Goal: Check status: Check status

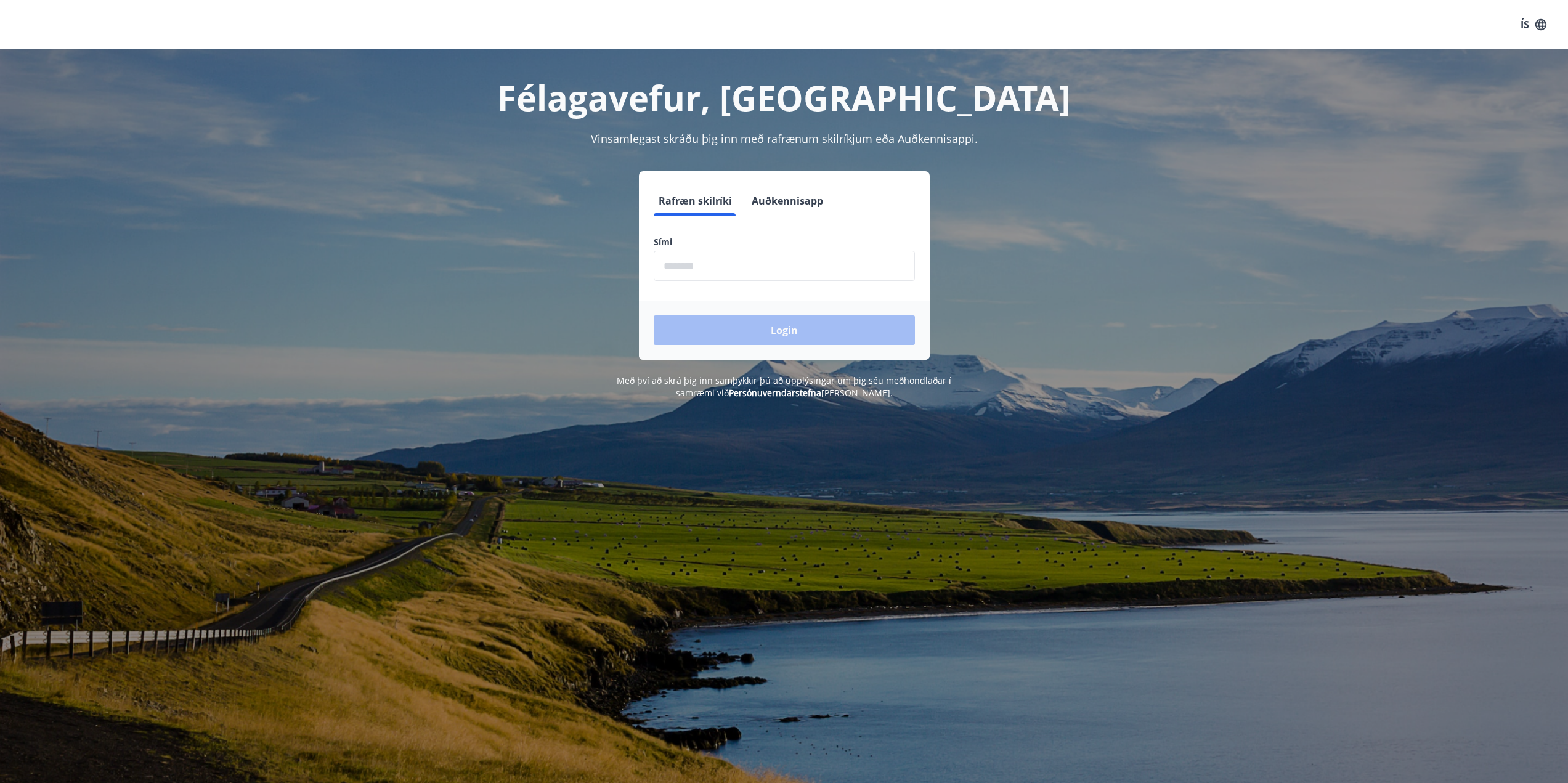
click at [774, 196] on button "Auðkennisapp" at bounding box center [788, 201] width 81 height 30
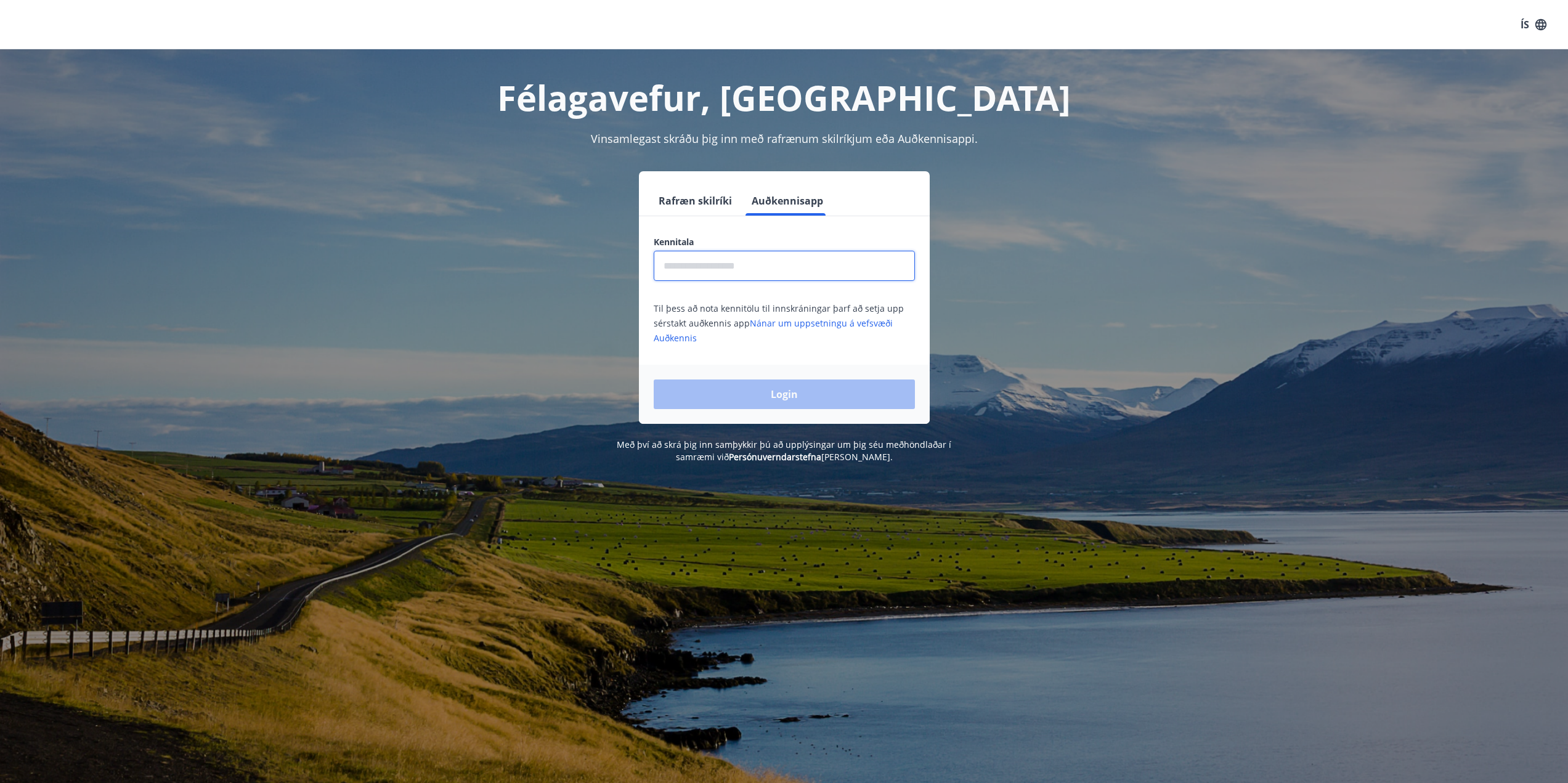
click at [761, 260] on input "text" at bounding box center [784, 265] width 261 height 30
type input "**********"
click at [755, 382] on button "Login" at bounding box center [784, 394] width 261 height 30
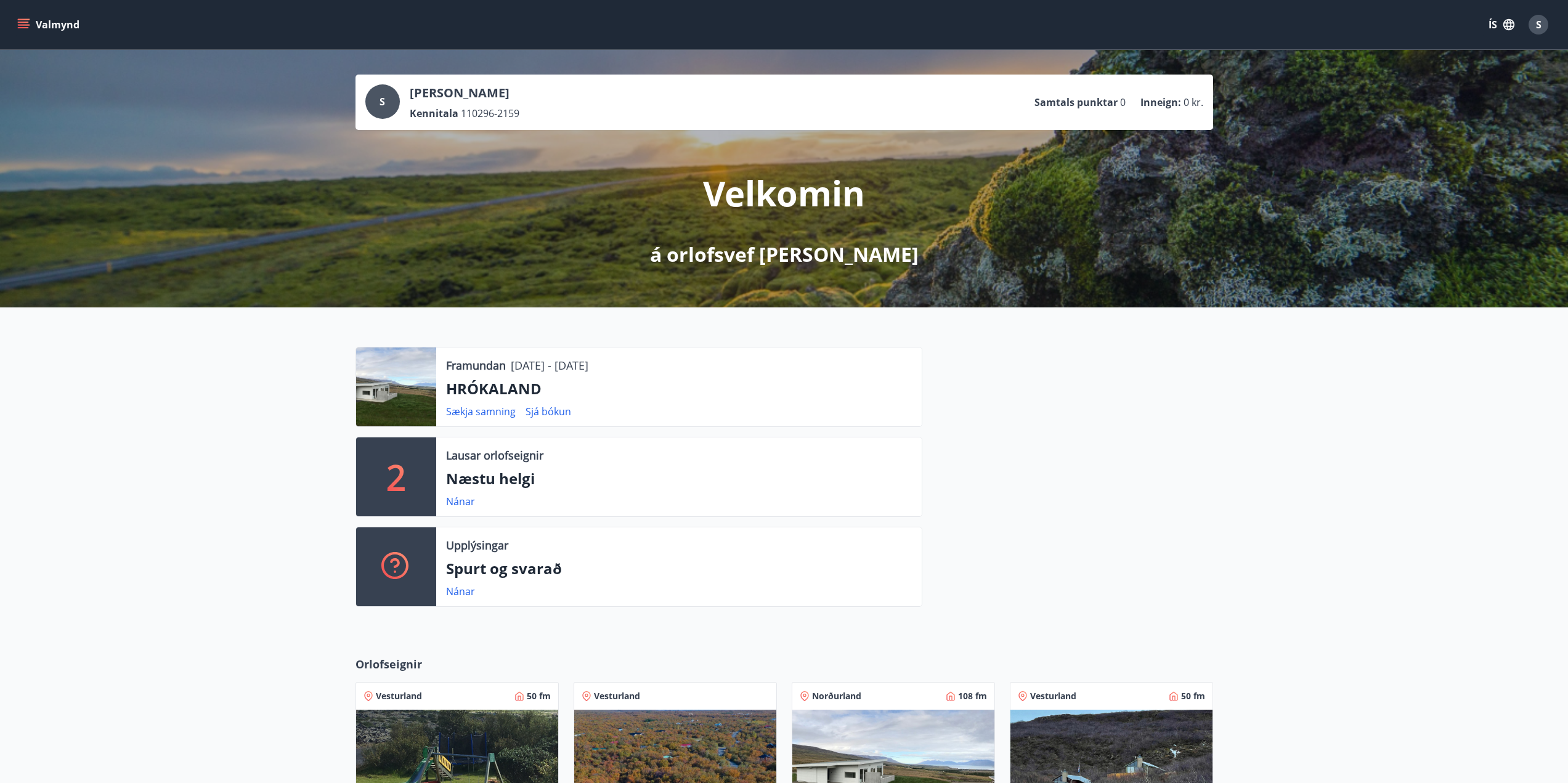
click at [38, 18] on button "Valmynd" at bounding box center [50, 24] width 70 height 22
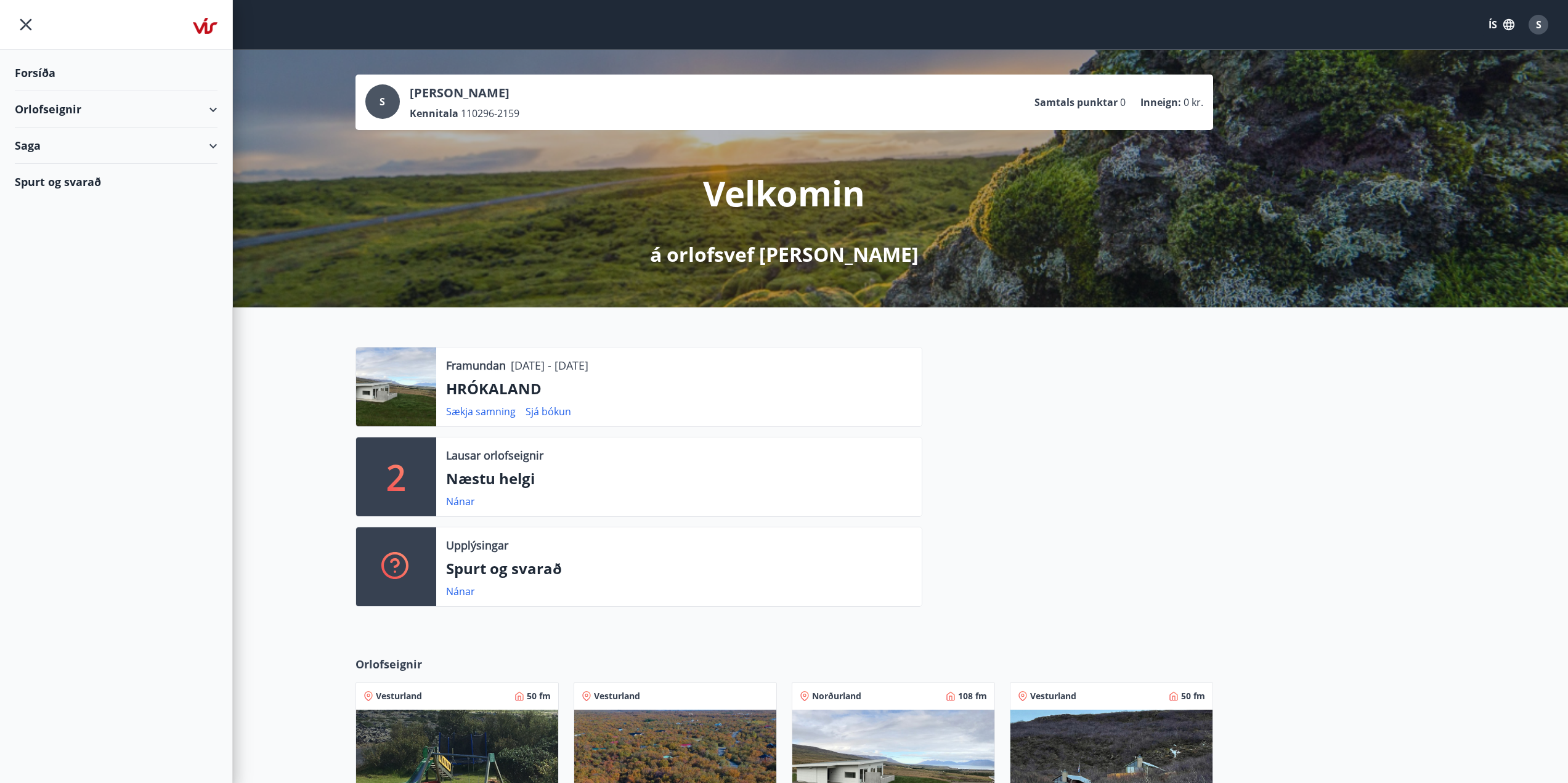
click at [209, 102] on div "Orlofseignir" at bounding box center [116, 109] width 203 height 36
click at [208, 195] on div "Saga" at bounding box center [116, 197] width 203 height 36
click at [40, 75] on div "Forsíða" at bounding box center [116, 72] width 203 height 36
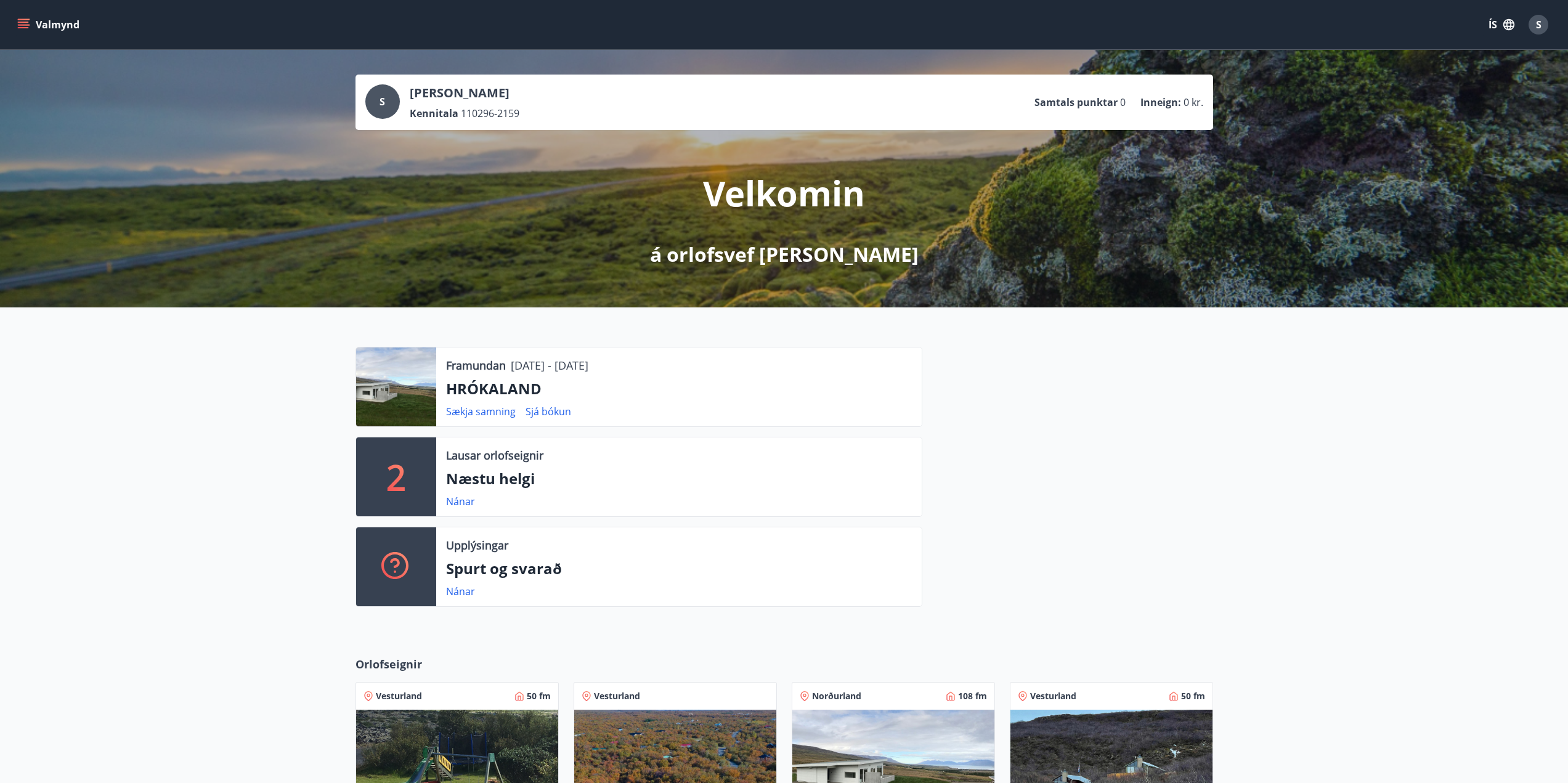
click at [399, 395] on div at bounding box center [396, 387] width 80 height 79
click at [540, 415] on link "Sjá bókun" at bounding box center [549, 411] width 46 height 13
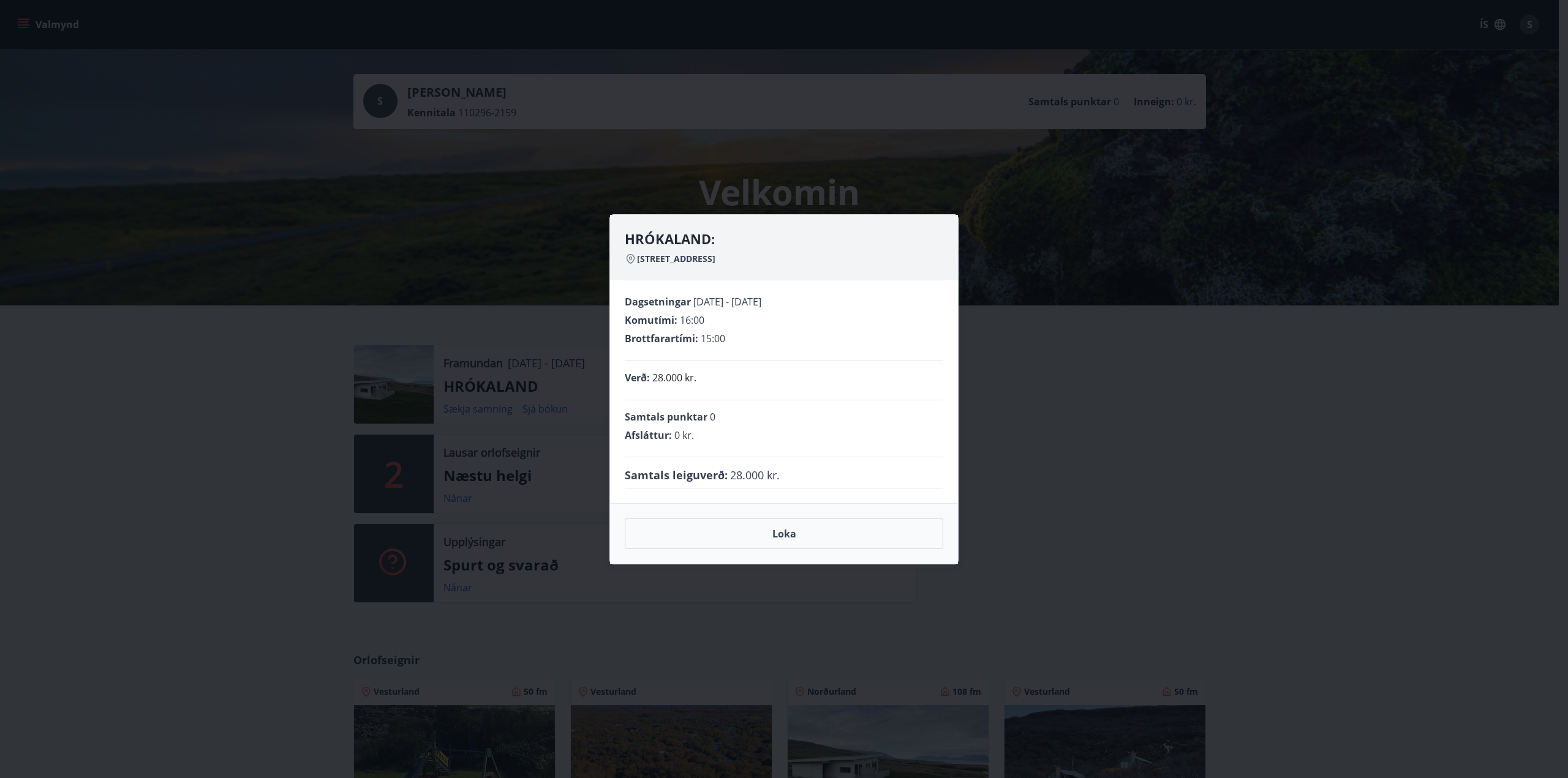
click at [509, 408] on div "HRÓKALAND: Hrókaland 10, 601 Akureyri Dagsetningar 21.11.2025 - 24.11.2025 Komu…" at bounding box center [784, 389] width 1568 height 778
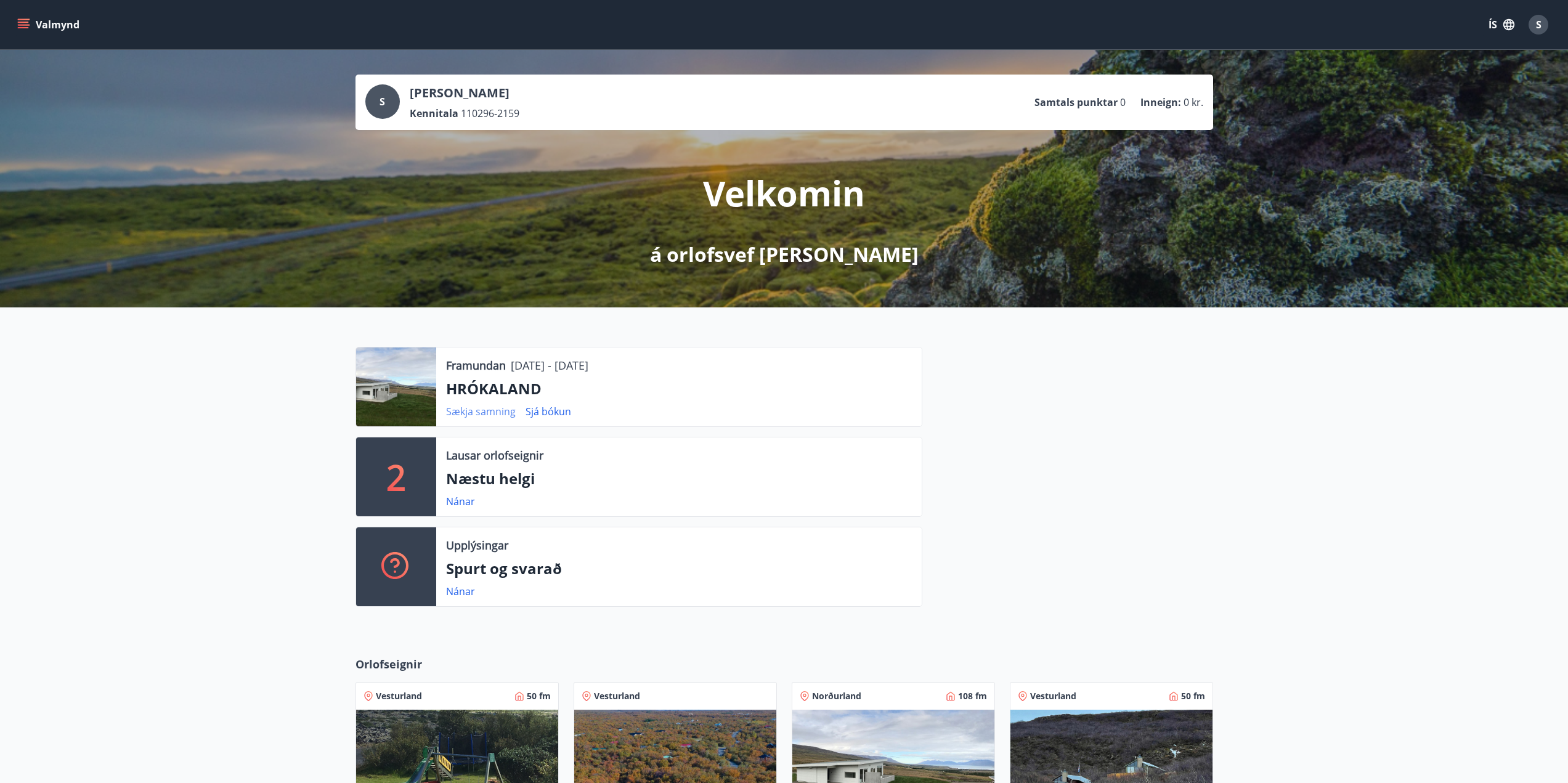
click at [471, 413] on link "Sækja samning" at bounding box center [481, 411] width 70 height 13
click at [1535, 23] on div "S" at bounding box center [1538, 24] width 20 height 20
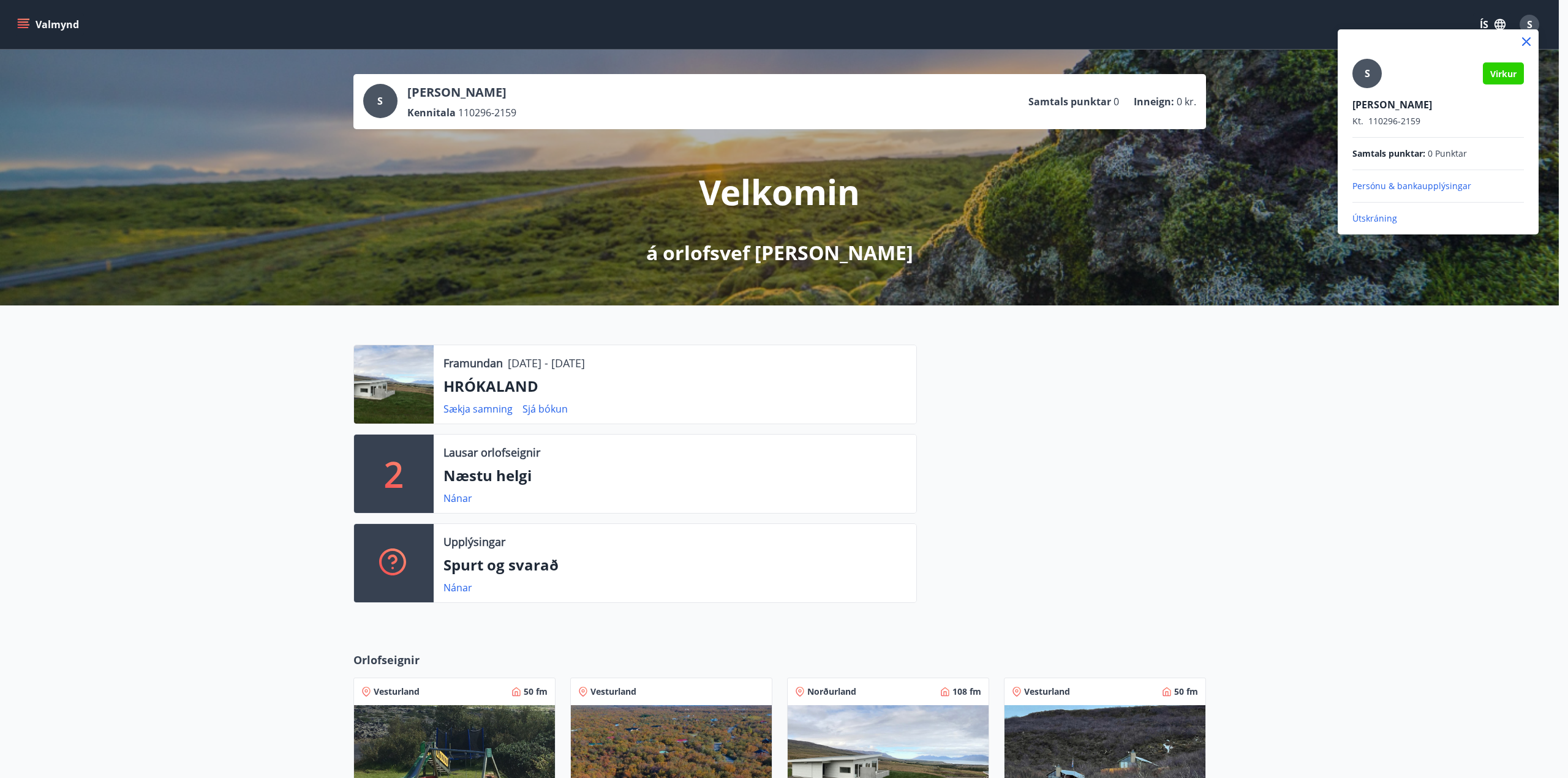
click at [20, 18] on div at bounding box center [784, 389] width 1568 height 778
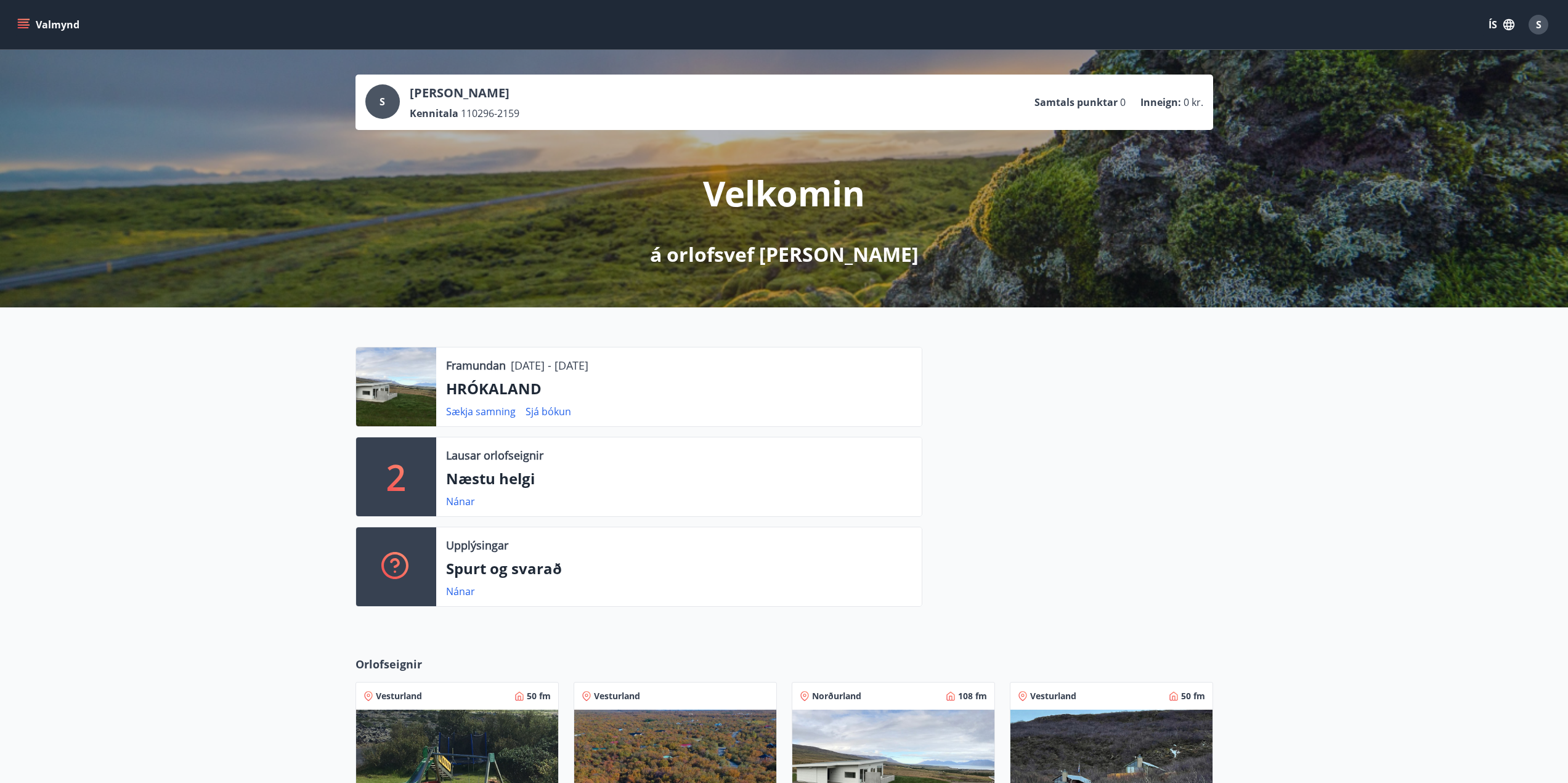
click at [22, 18] on button "Valmynd" at bounding box center [50, 24] width 70 height 22
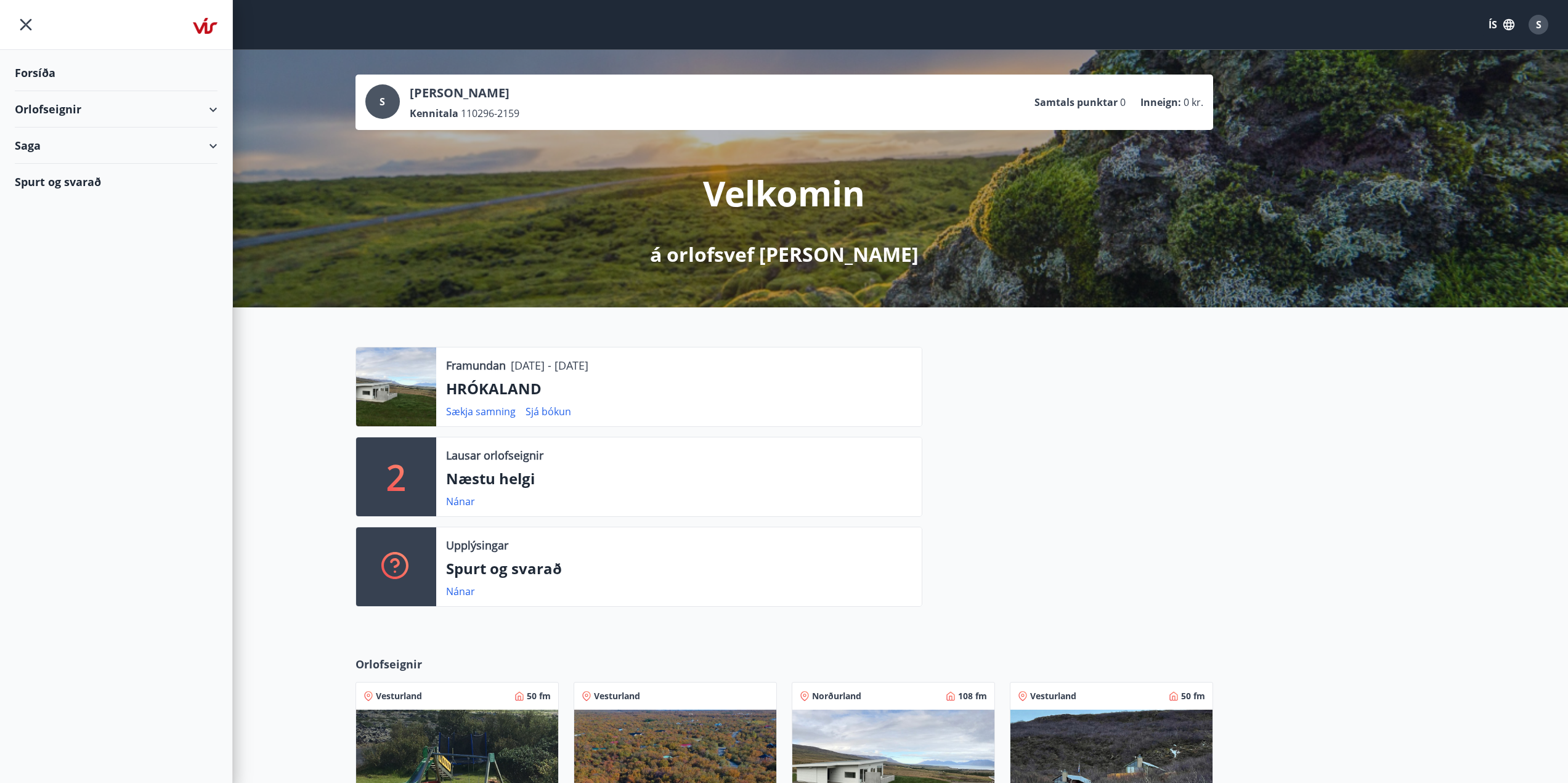
click at [63, 109] on div "Orlofseignir" at bounding box center [116, 109] width 203 height 36
click at [44, 194] on div "Saga" at bounding box center [116, 197] width 203 height 36
click at [49, 303] on div "Inneign" at bounding box center [115, 306] width 183 height 26
